Goal: Navigation & Orientation: Find specific page/section

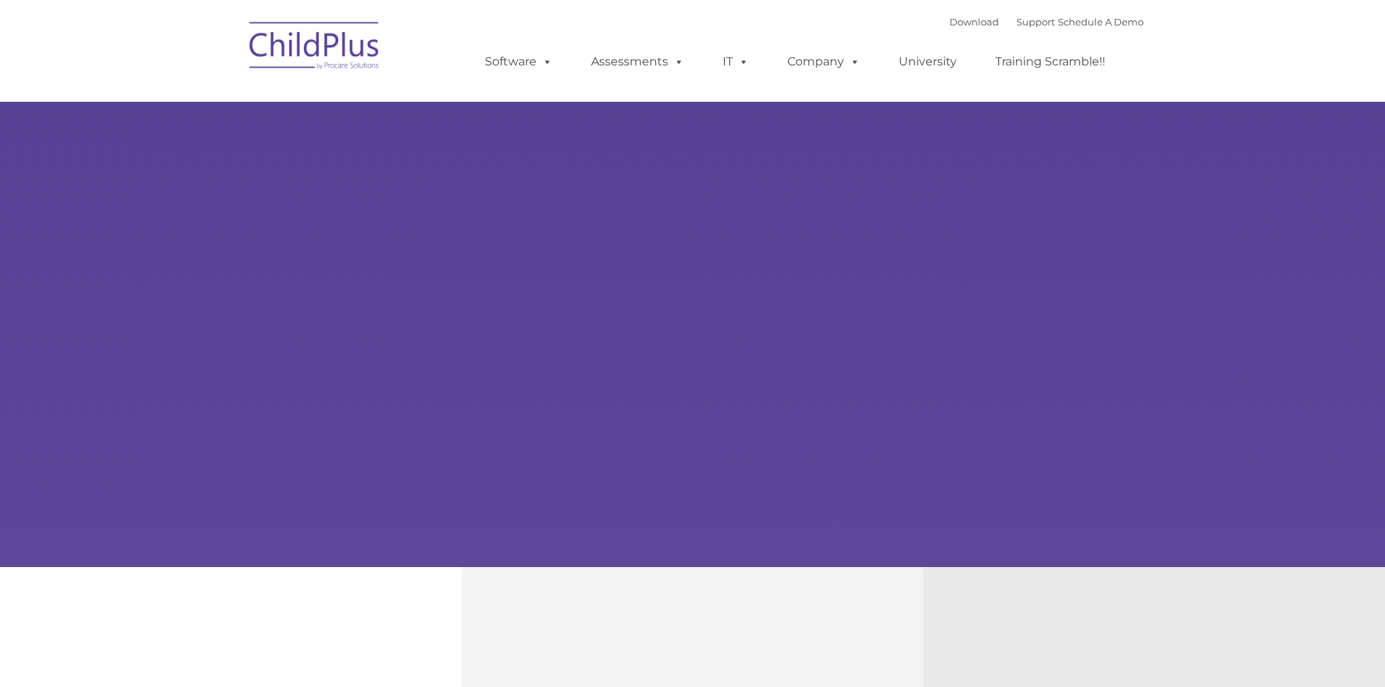
type input ""
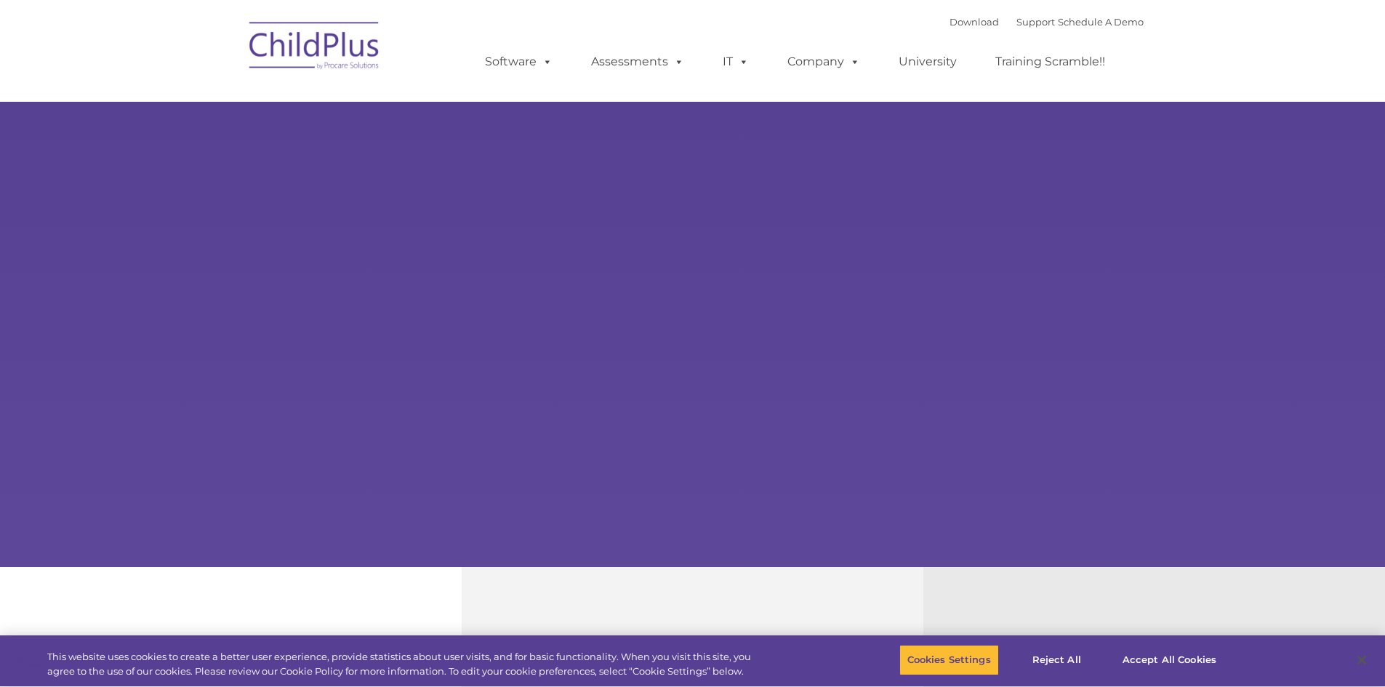
select select "MEDIUM"
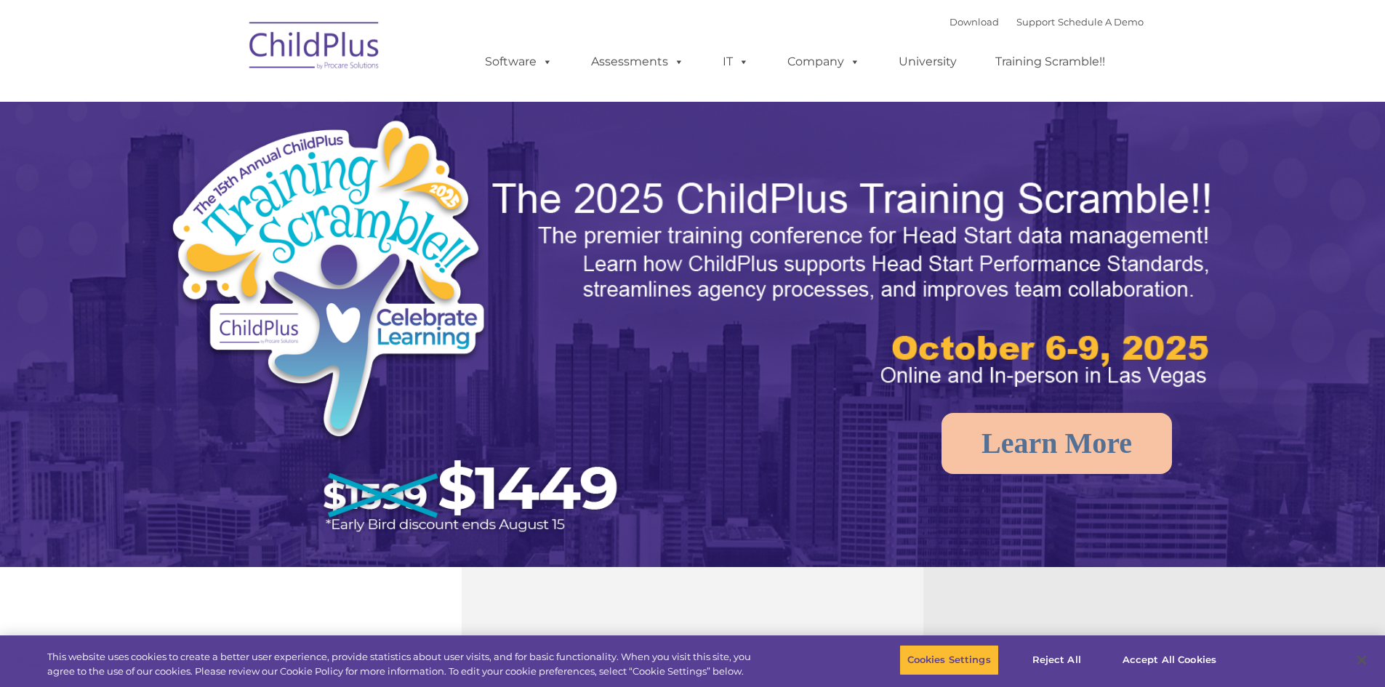
select select "MEDIUM"
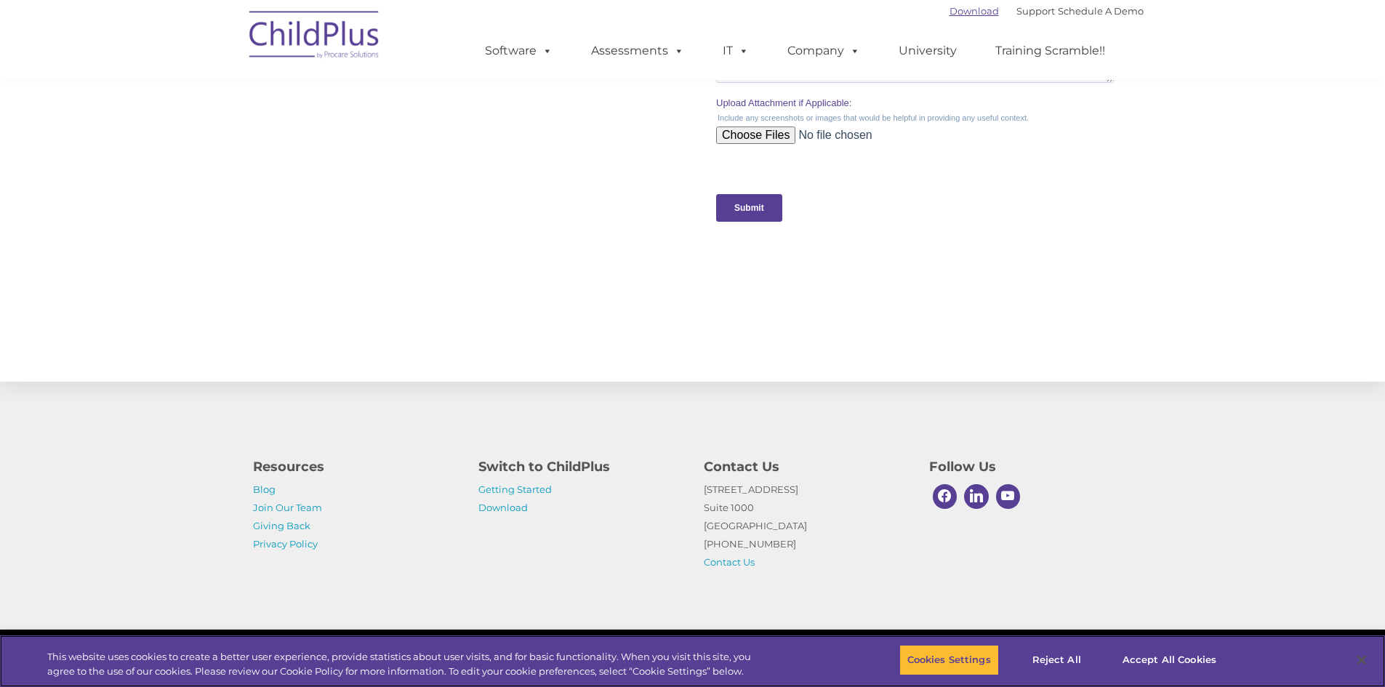
scroll to position [1402, 0]
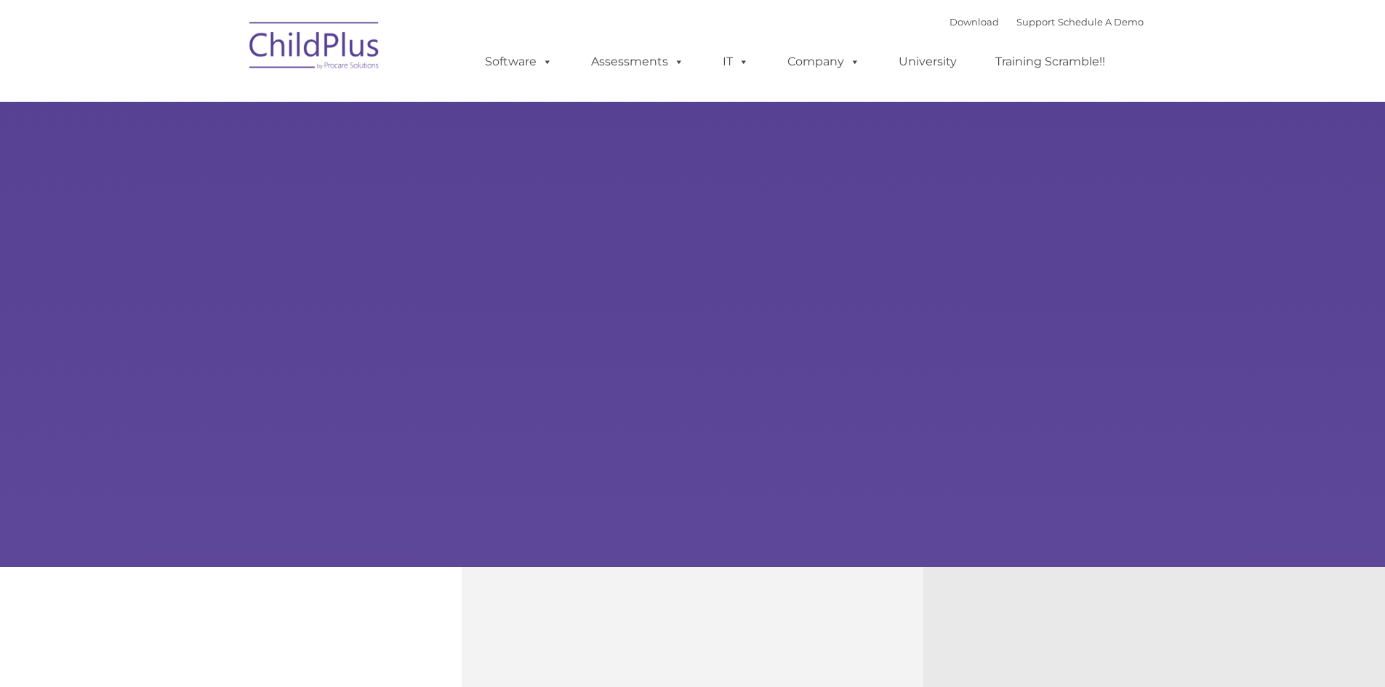
type input ""
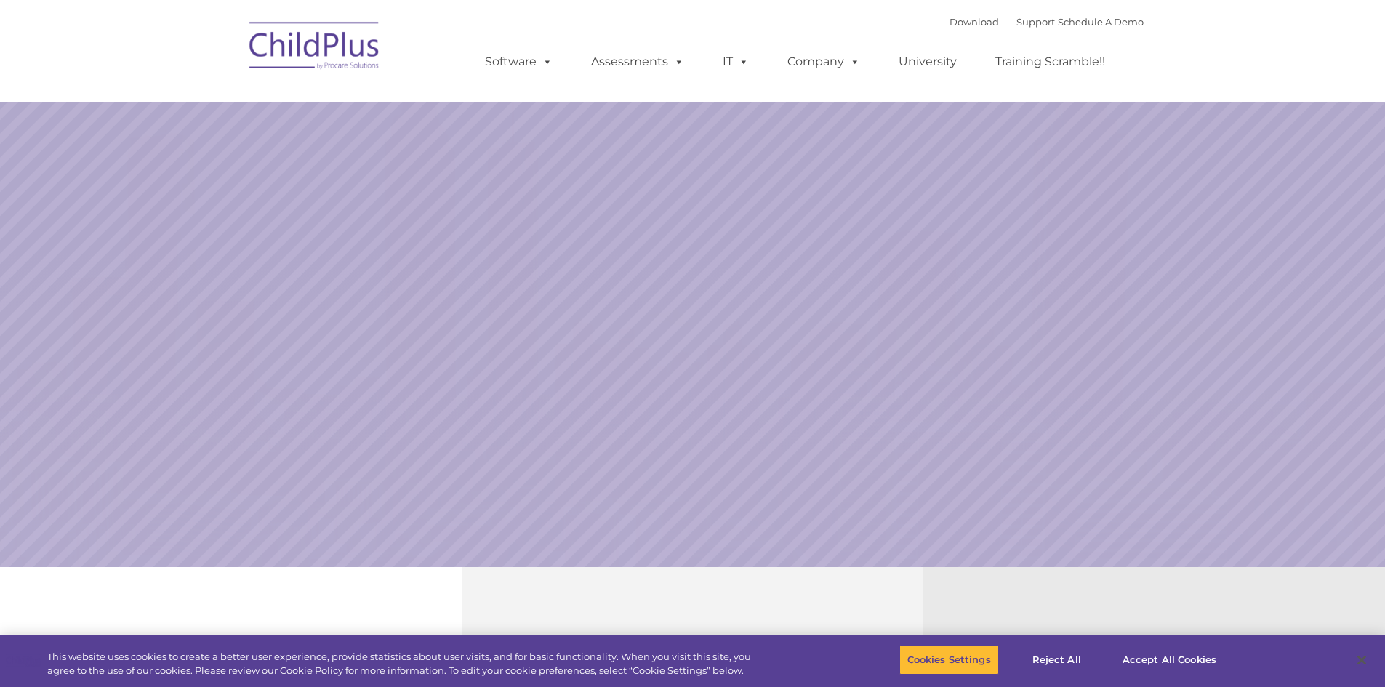
select select "MEDIUM"
